Goal: Task Accomplishment & Management: Complete application form

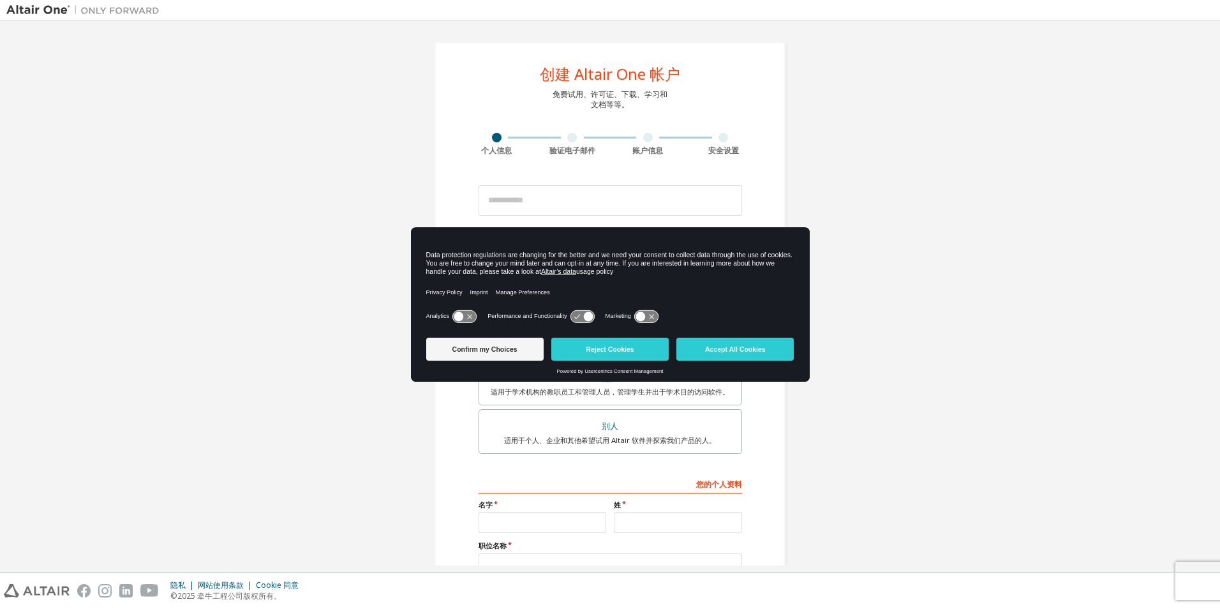
click at [752, 335] on div "Confirm my Choices Reject Cookies Accept All Cookies" at bounding box center [610, 351] width 368 height 36
drag, startPoint x: 760, startPoint y: 347, endPoint x: 845, endPoint y: 348, distance: 84.9
click at [764, 346] on button "Accept All Cookies" at bounding box center [735, 349] width 117 height 23
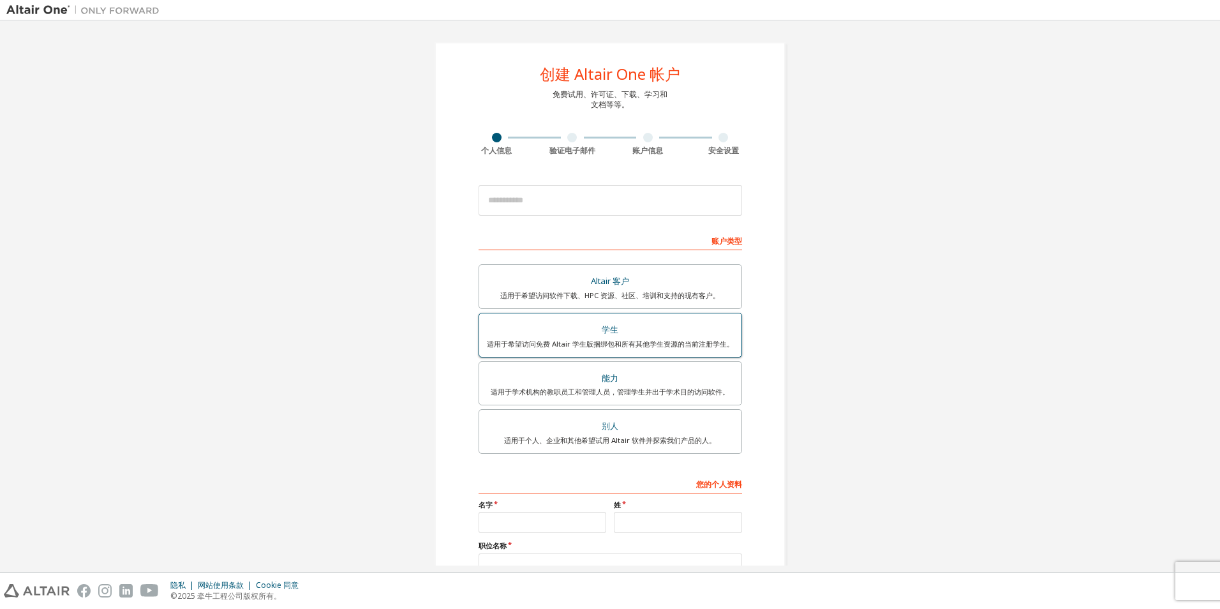
click at [638, 334] on div "学生" at bounding box center [610, 330] width 247 height 18
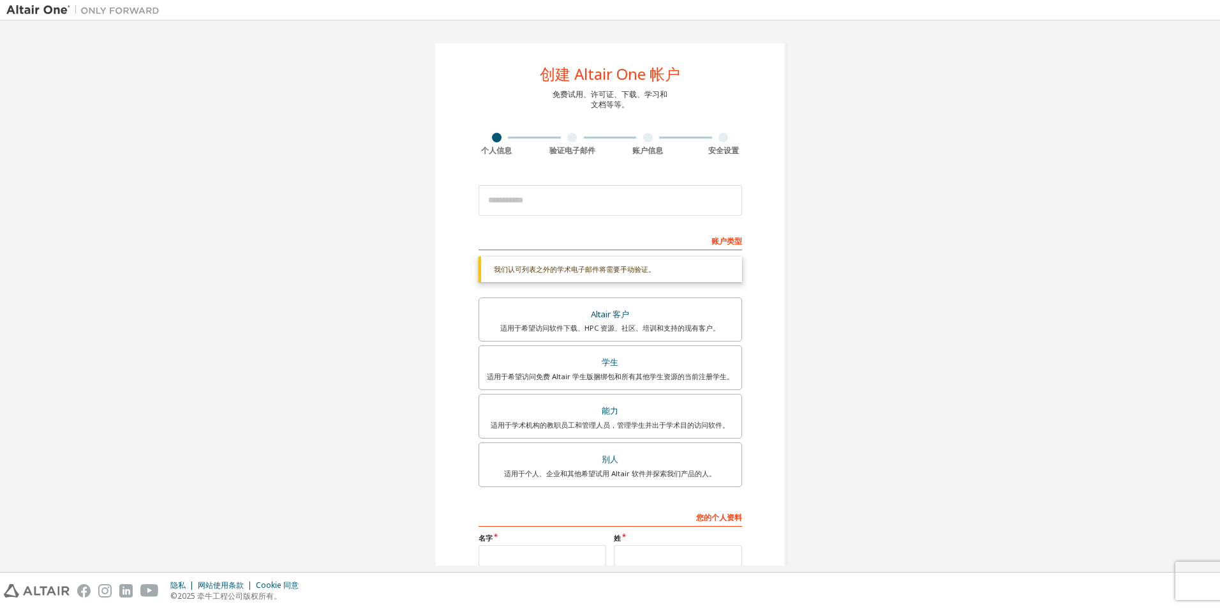
click at [672, 270] on div "我们认可列表之外的学术电子邮件将需要手动验证。" at bounding box center [611, 270] width 264 height 26
click at [654, 363] on div "学生" at bounding box center [610, 363] width 247 height 18
click at [653, 363] on div "学生" at bounding box center [610, 363] width 247 height 18
click at [585, 200] on input "email" at bounding box center [611, 200] width 264 height 31
type input "**********"
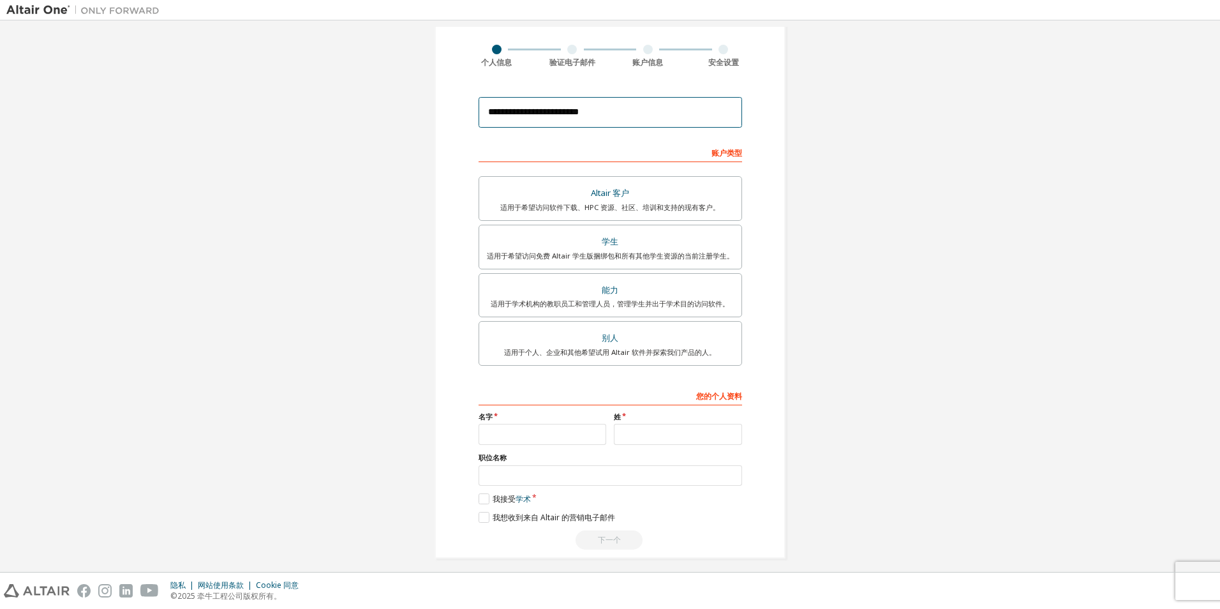
scroll to position [96, 0]
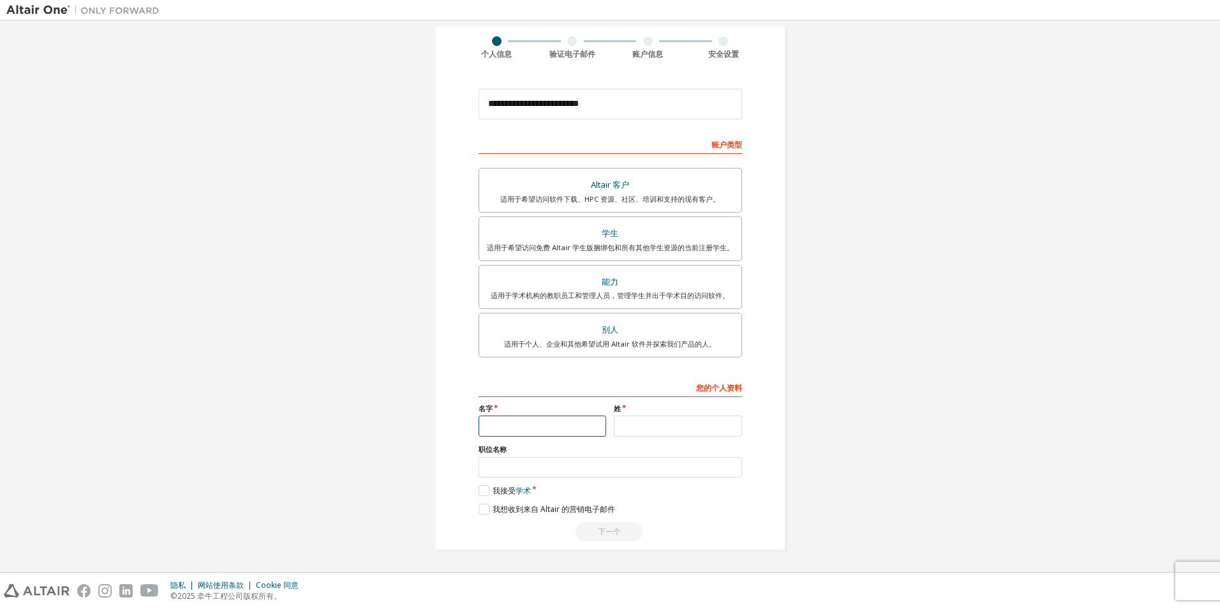
click at [510, 427] on input "text" at bounding box center [543, 425] width 128 height 21
type input "*"
click at [640, 426] on input "text" at bounding box center [678, 425] width 128 height 21
type input "*"
click at [550, 462] on input "text" at bounding box center [611, 467] width 264 height 21
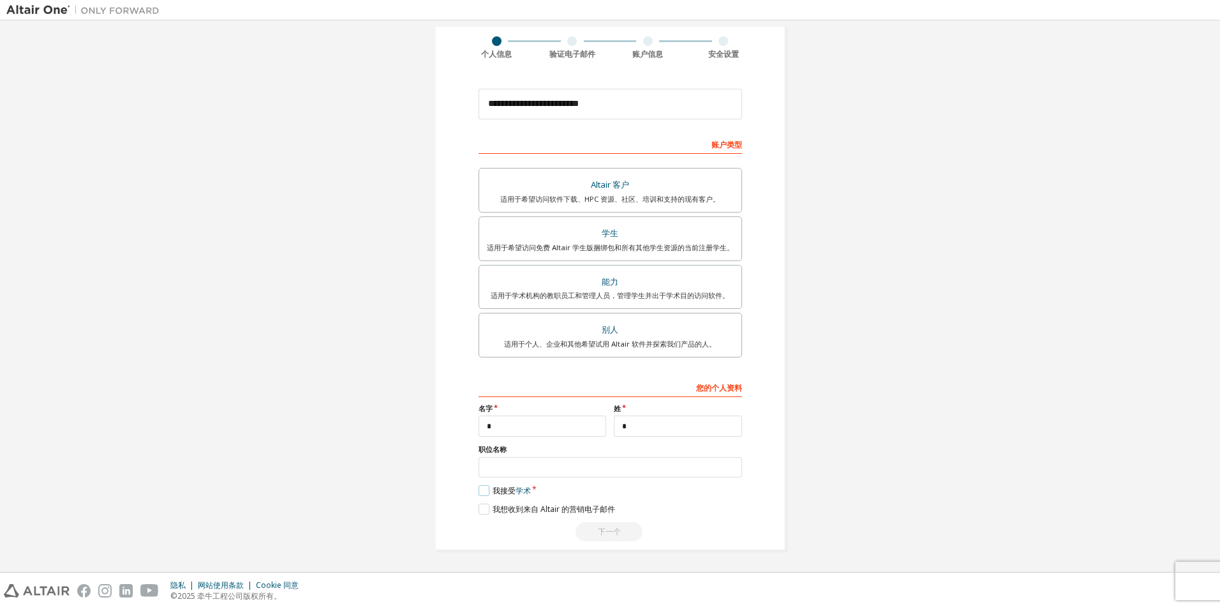
click at [479, 493] on label "我接受 学术" at bounding box center [505, 490] width 52 height 11
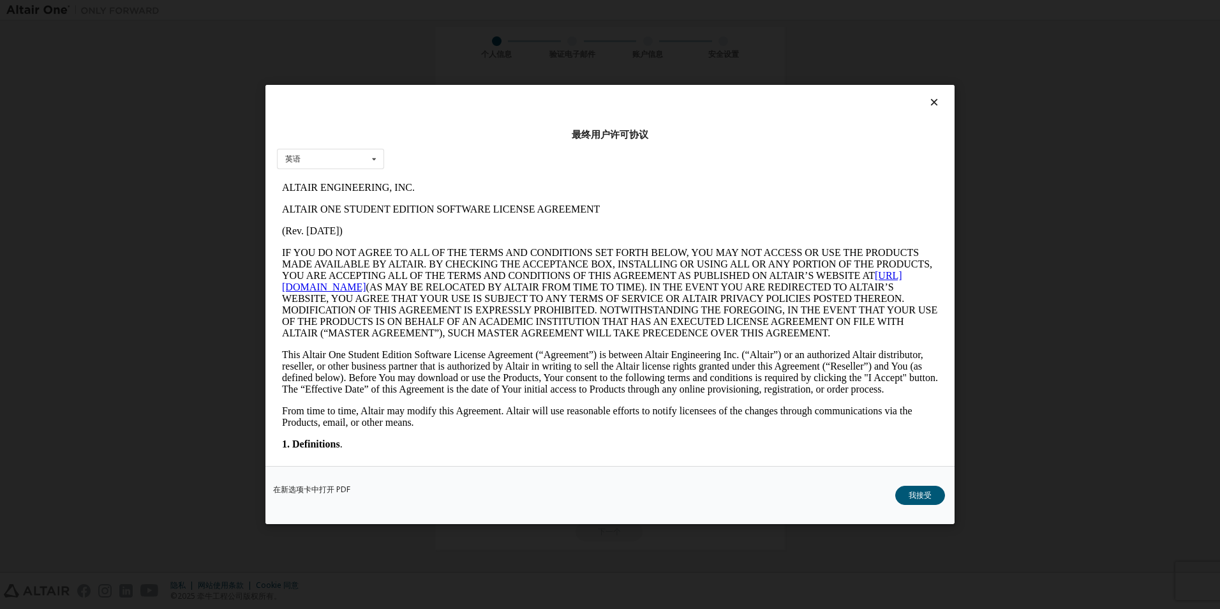
scroll to position [0, 0]
click at [364, 162] on div "英语 English" at bounding box center [330, 159] width 107 height 21
click at [356, 179] on div "英语" at bounding box center [331, 179] width 106 height 20
click at [925, 498] on button "我接受" at bounding box center [920, 495] width 50 height 19
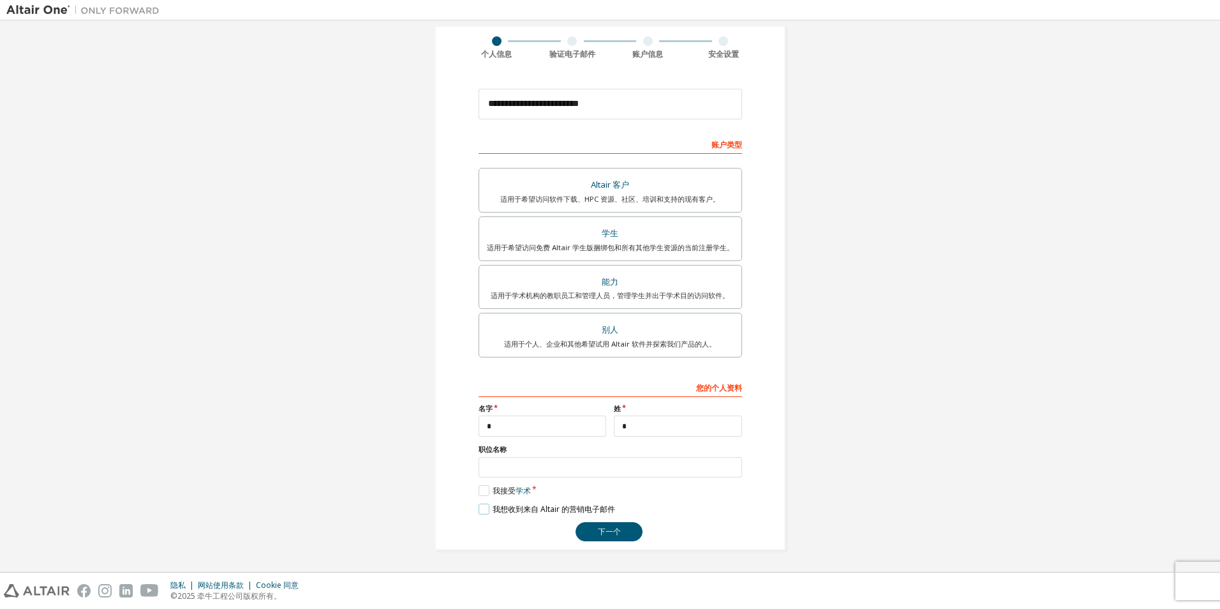
click at [481, 511] on label "我想收到来自 Altair 的营销电子邮件" at bounding box center [547, 509] width 137 height 11
click at [479, 511] on label "我想收到来自 Altair 的营销电子邮件" at bounding box center [547, 509] width 137 height 11
click at [600, 533] on button "下一个" at bounding box center [609, 531] width 67 height 19
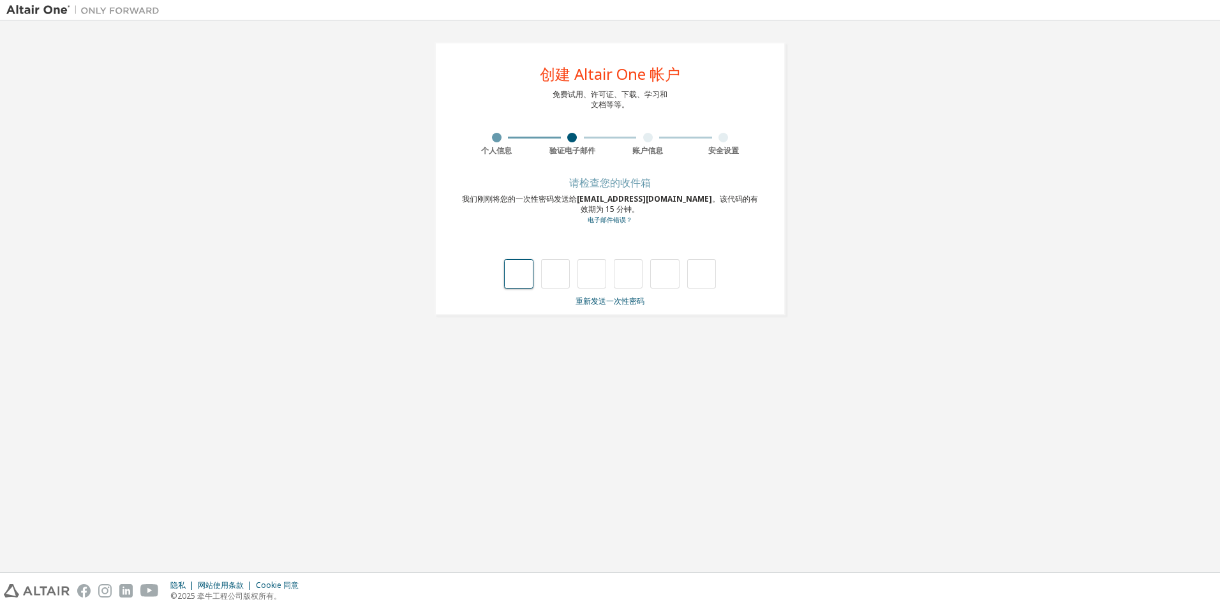
type input "*"
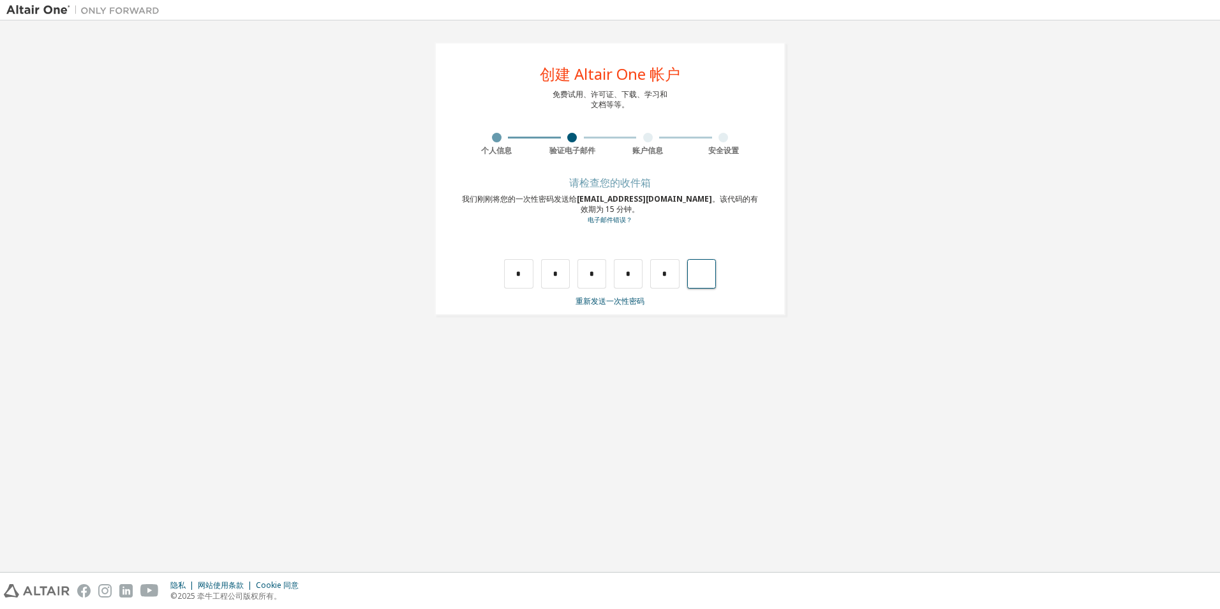
type input "*"
